Goal: Use online tool/utility: Utilize a website feature to perform a specific function

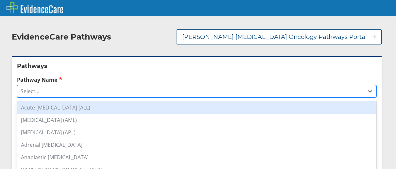
click at [100, 86] on div "Select..." at bounding box center [190, 91] width 346 height 11
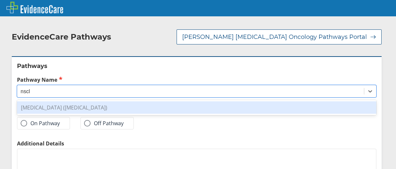
click at [97, 101] on div "[MEDICAL_DATA] ([MEDICAL_DATA])" at bounding box center [196, 107] width 359 height 12
type input "nscl"
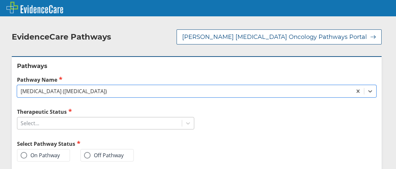
click at [83, 118] on div "Select..." at bounding box center [99, 123] width 164 height 11
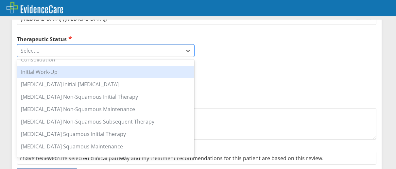
scroll to position [48, 0]
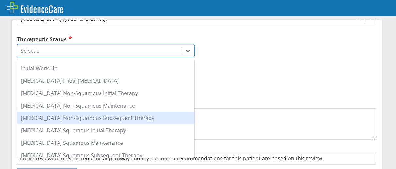
click at [125, 112] on div "[MEDICAL_DATA] Non-Squamous Subsequent Therapy" at bounding box center [105, 118] width 177 height 12
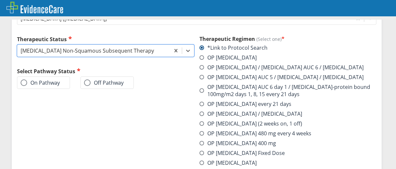
click at [85, 79] on span at bounding box center [87, 82] width 7 height 7
click at [0, 0] on input "Off Pathway" at bounding box center [0, 0] width 0 height 0
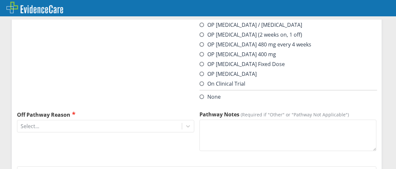
scroll to position [162, 0]
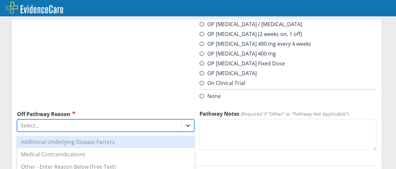
click at [185, 122] on icon at bounding box center [188, 125] width 7 height 7
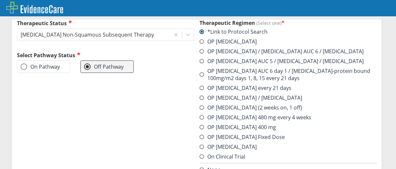
scroll to position [87, 0]
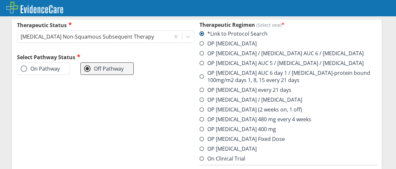
click at [23, 65] on span at bounding box center [24, 68] width 7 height 7
click at [0, 0] on input "On Pathway" at bounding box center [0, 0] width 0 height 0
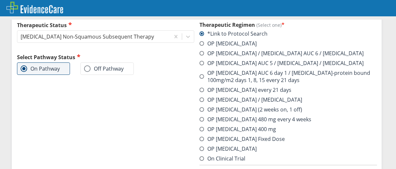
click at [199, 156] on span at bounding box center [201, 158] width 5 height 5
click at [0, 0] on input "On Clinical Trial" at bounding box center [0, 0] width 0 height 0
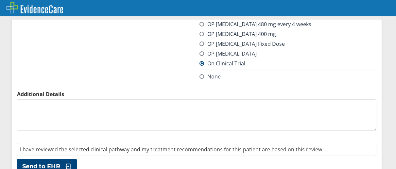
scroll to position [187, 0]
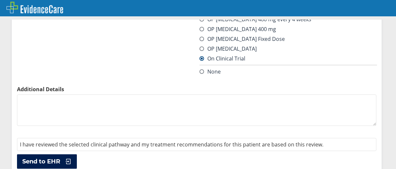
click at [52, 157] on span "Send to EHR" at bounding box center [41, 161] width 38 height 8
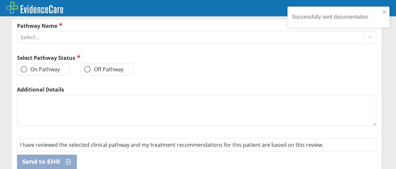
scroll to position [108, 0]
